Goal: Complete application form

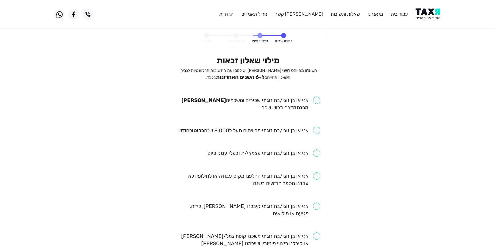
click at [311, 99] on input "checkbox" at bounding box center [248, 104] width 144 height 15
checkbox input "true"
click at [310, 133] on input "checkbox" at bounding box center [249, 130] width 142 height 7
checkbox input "true"
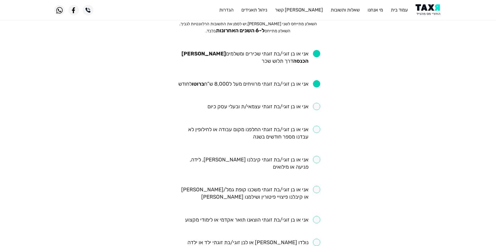
scroll to position [78, 0]
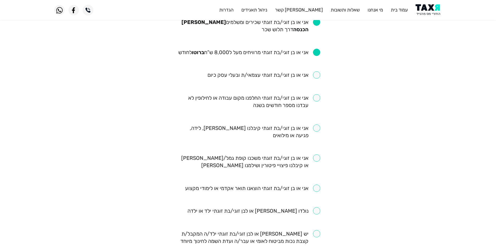
click at [302, 101] on input "checkbox" at bounding box center [248, 101] width 144 height 15
checkbox input "true"
click at [289, 129] on input "checkbox" at bounding box center [248, 131] width 144 height 15
checkbox input "true"
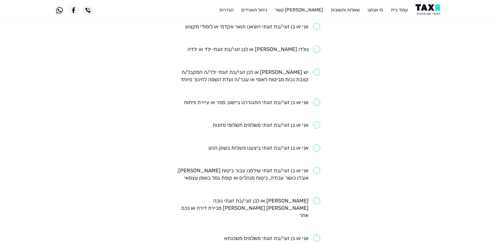
scroll to position [260, 0]
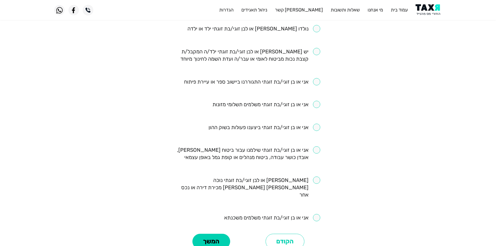
click at [311, 214] on input "checkbox" at bounding box center [272, 217] width 96 height 7
checkbox input "true"
click at [316, 150] on input "checkbox" at bounding box center [248, 153] width 144 height 15
checkbox input "true"
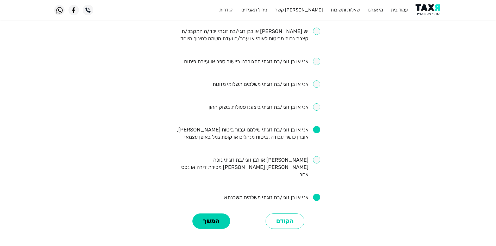
scroll to position [286, 0]
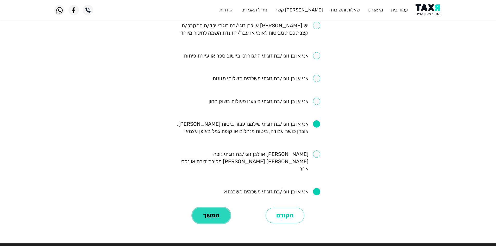
click at [209, 208] on button "המשך" at bounding box center [211, 216] width 38 height 16
